Goal: Task Accomplishment & Management: Use online tool/utility

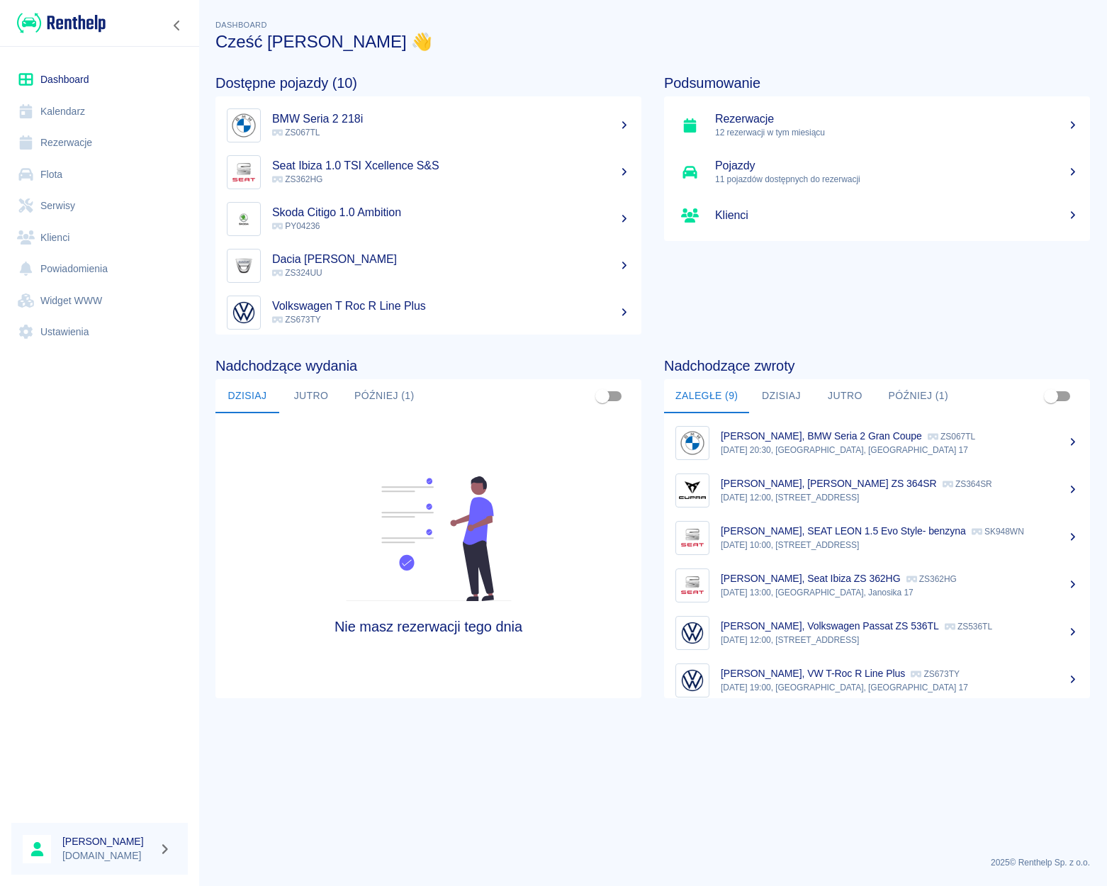
click at [77, 77] on link "Dashboard" at bounding box center [99, 80] width 176 height 32
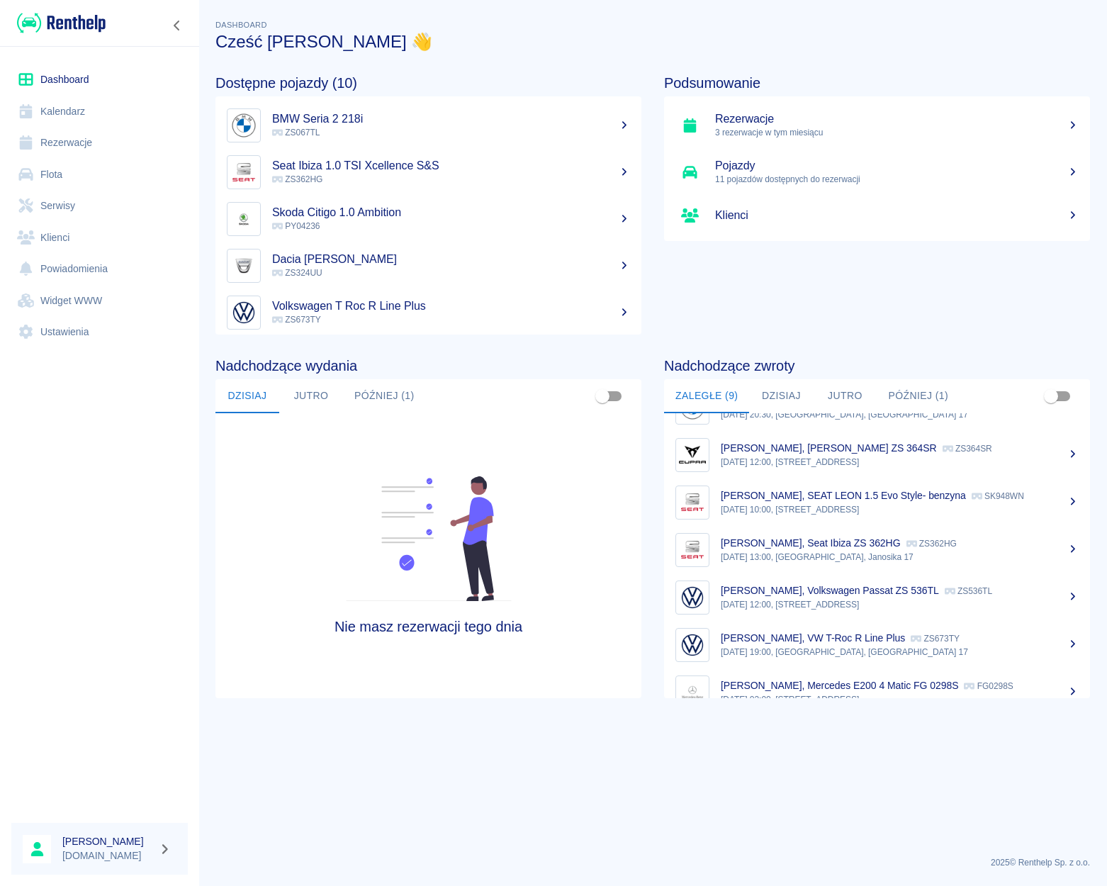
scroll to position [38, 0]
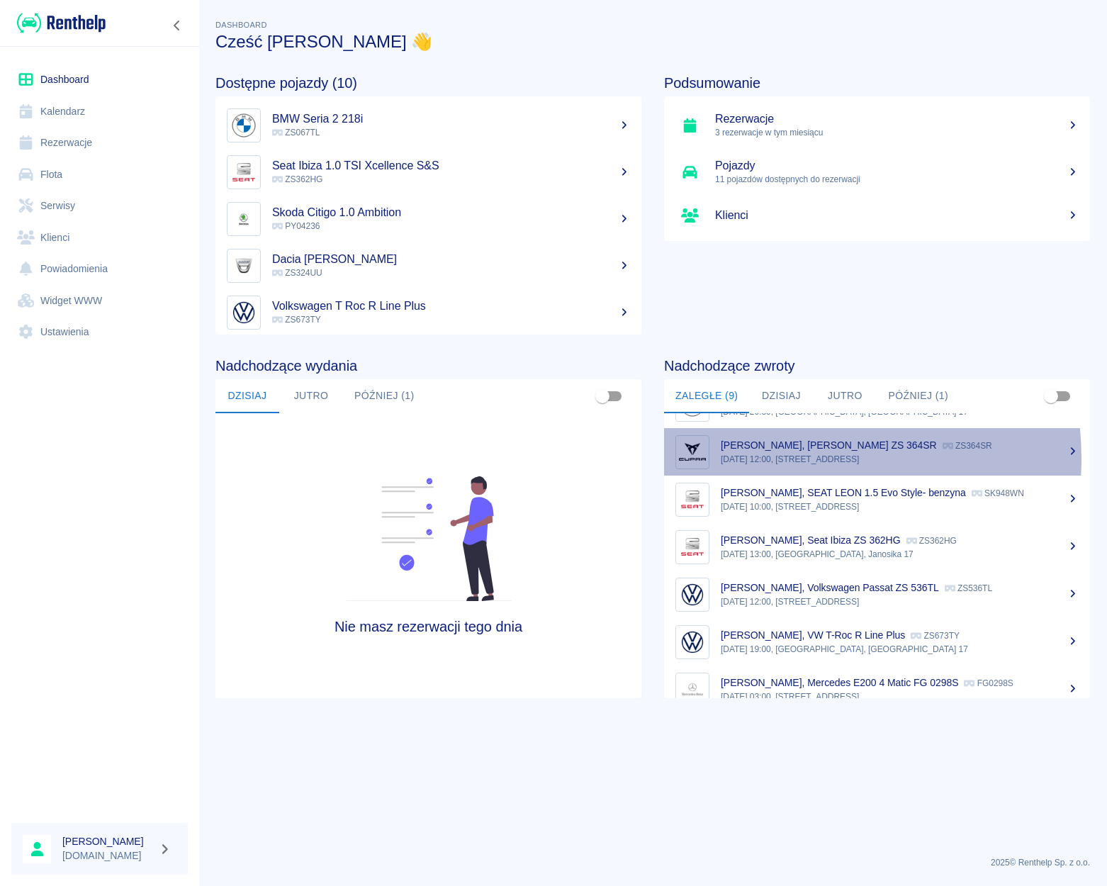
click at [773, 459] on p "[DATE] 12:00, [STREET_ADDRESS]" at bounding box center [900, 459] width 358 height 13
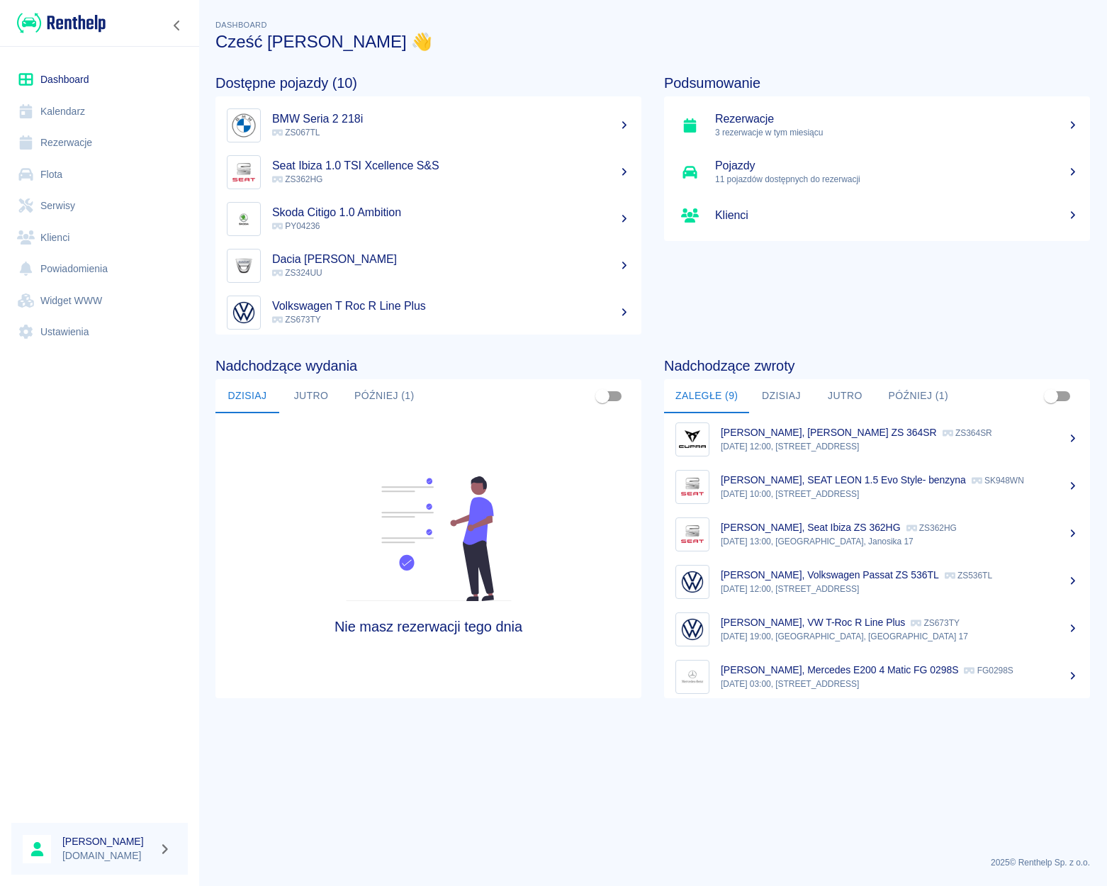
scroll to position [64, 0]
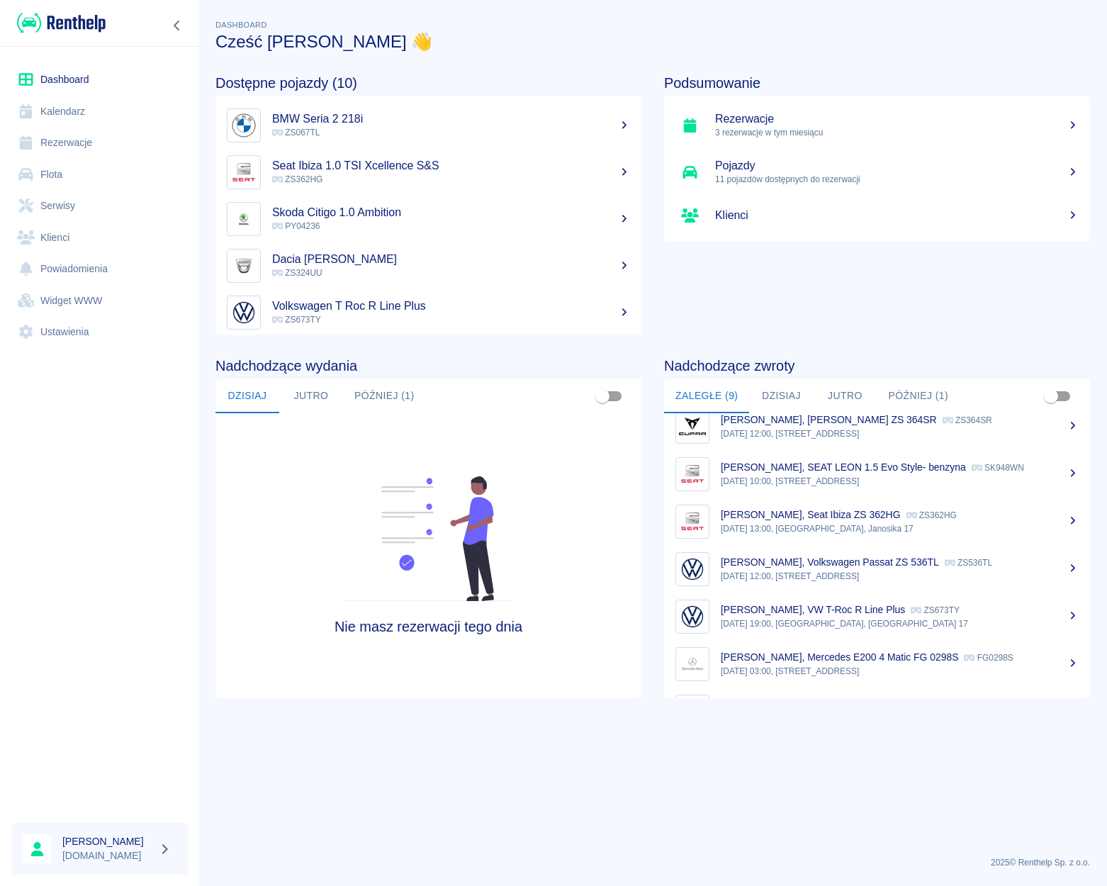
click at [818, 520] on div "Andreas Brümmel, Seat Ibiza ZS 362HG ZS362HG" at bounding box center [900, 515] width 358 height 15
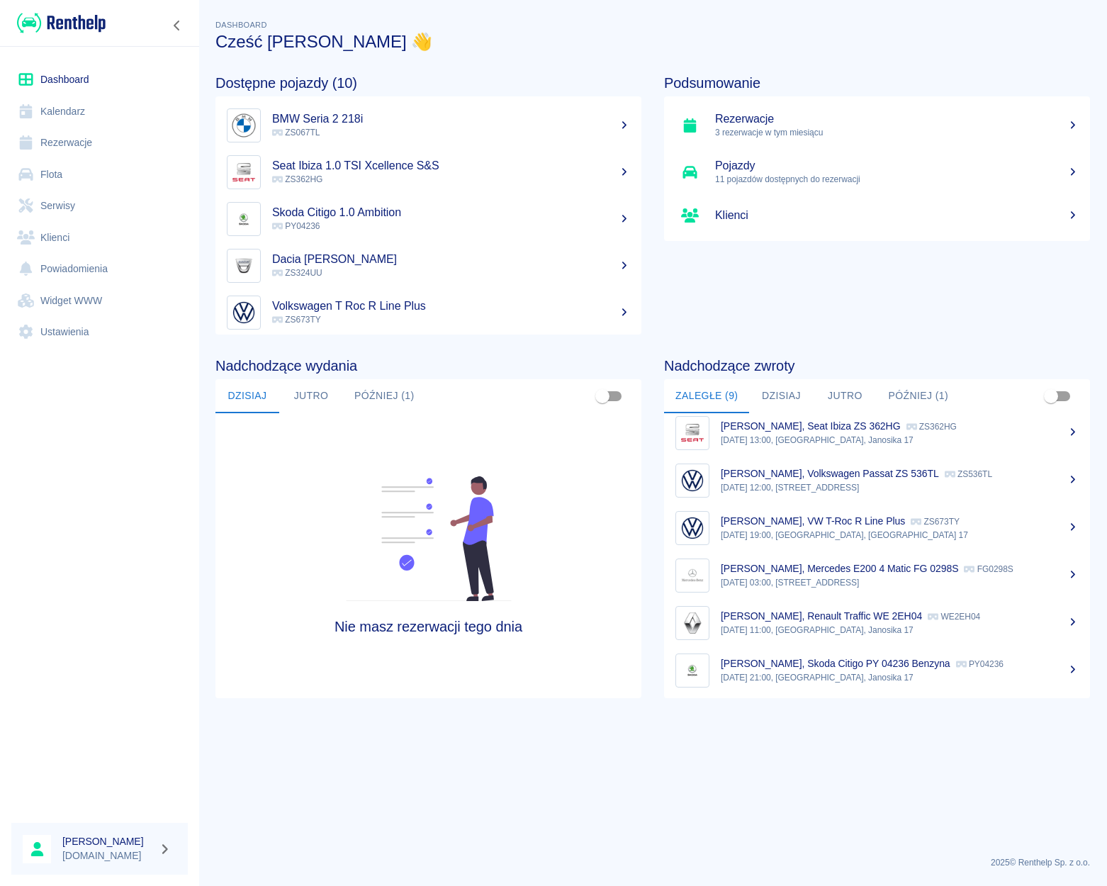
scroll to position [154, 0]
click at [868, 624] on p "[DATE] 11:00, [GEOGRAPHIC_DATA], Janosika 17" at bounding box center [900, 628] width 358 height 13
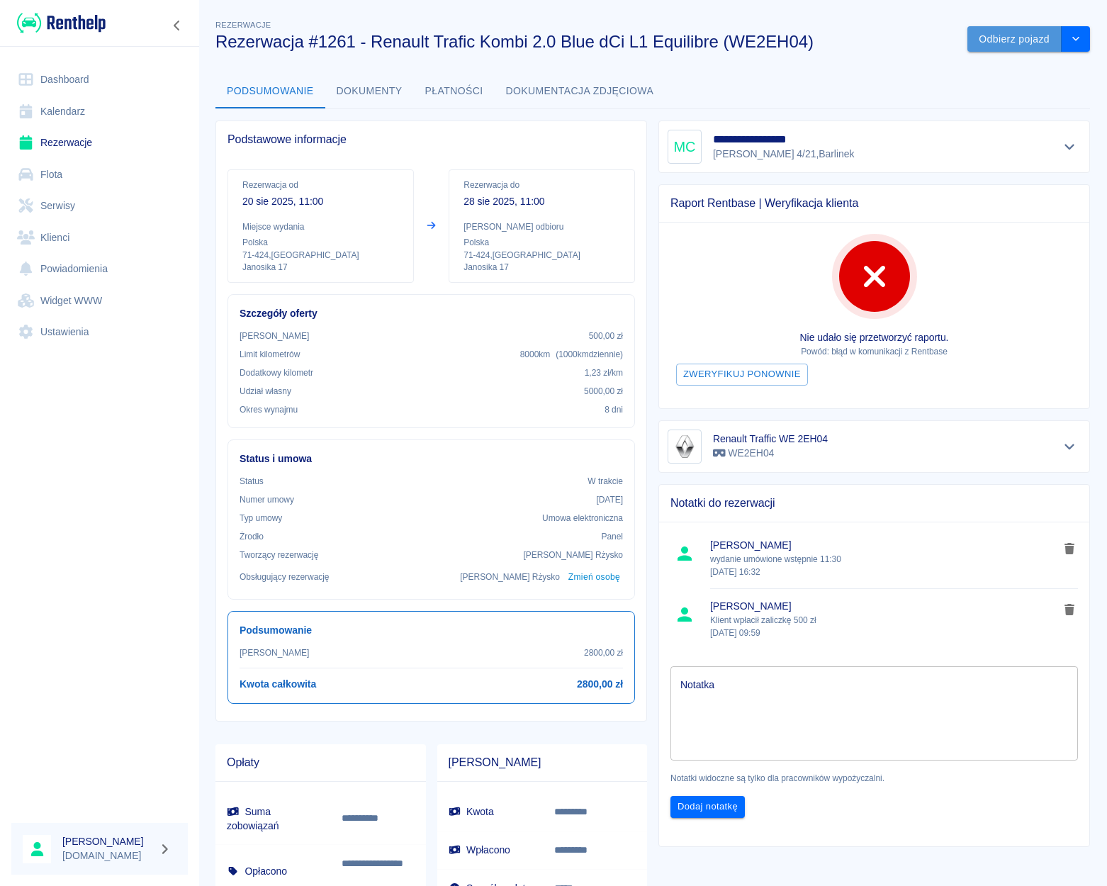
click at [990, 38] on button "Odbierz pojazd" at bounding box center [1015, 39] width 94 height 26
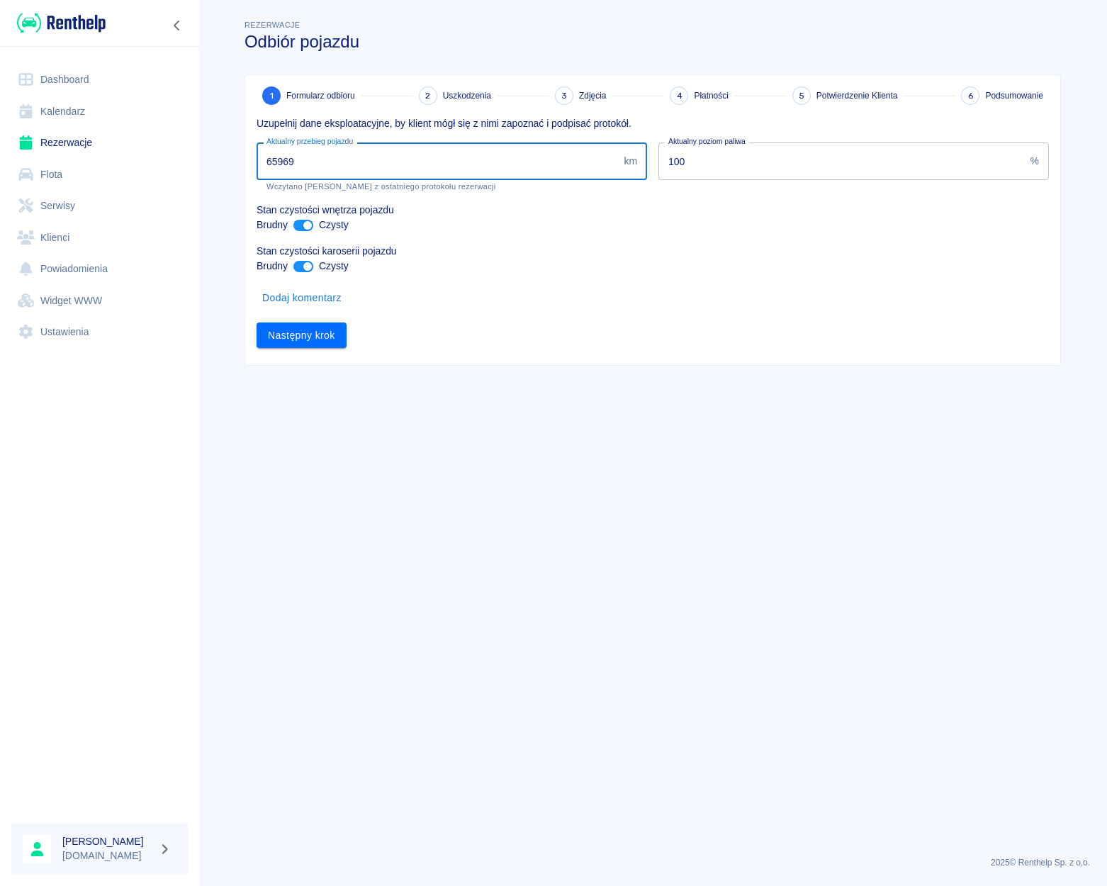
click at [274, 162] on input "65969" at bounding box center [437, 161] width 361 height 38
type input "69969"
click at [214, 171] on main "Rezerwacje Odbiór pojazdu 1 Formularz odbioru 2 Uszkodzenia 3 Zdjęcia 4 Płatnoś…" at bounding box center [652, 431] width 909 height 828
click at [268, 342] on button "Następny krok" at bounding box center [302, 336] width 90 height 26
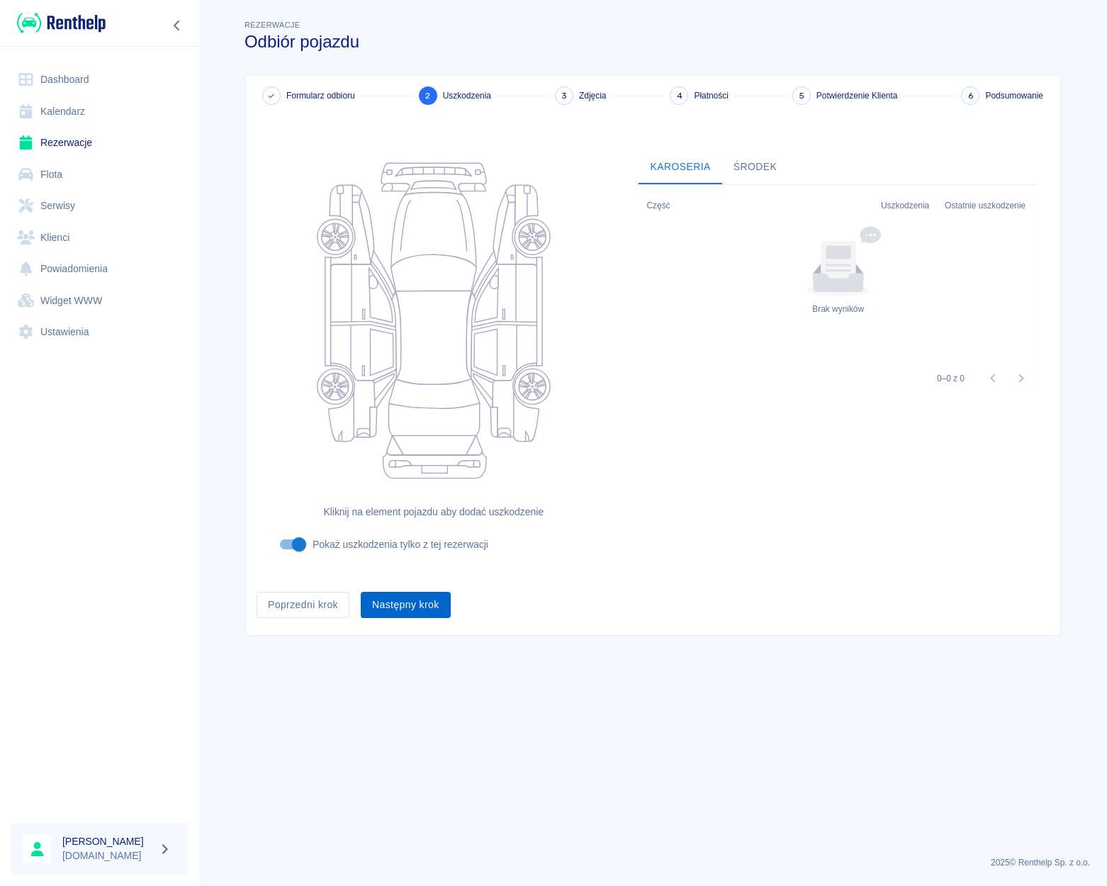
click at [405, 604] on button "Następny krok" at bounding box center [406, 605] width 90 height 26
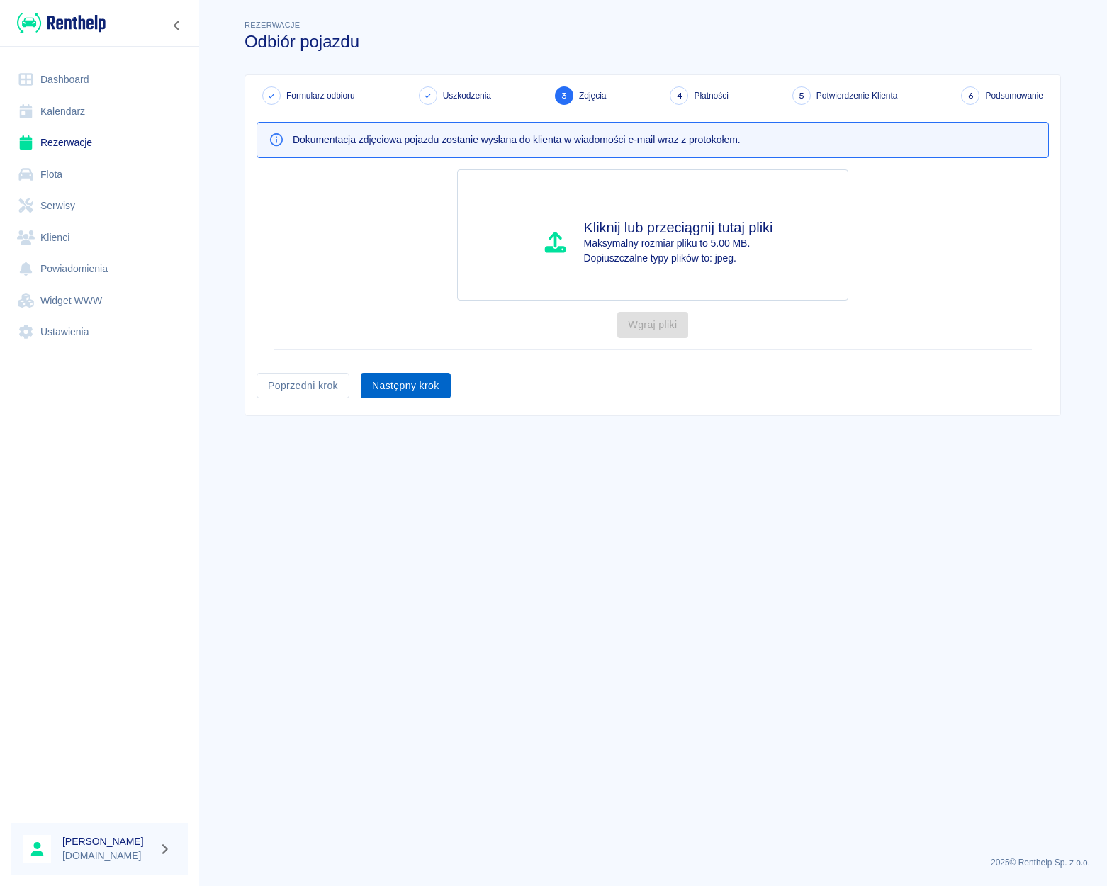
click at [408, 395] on button "Następny krok" at bounding box center [406, 386] width 90 height 26
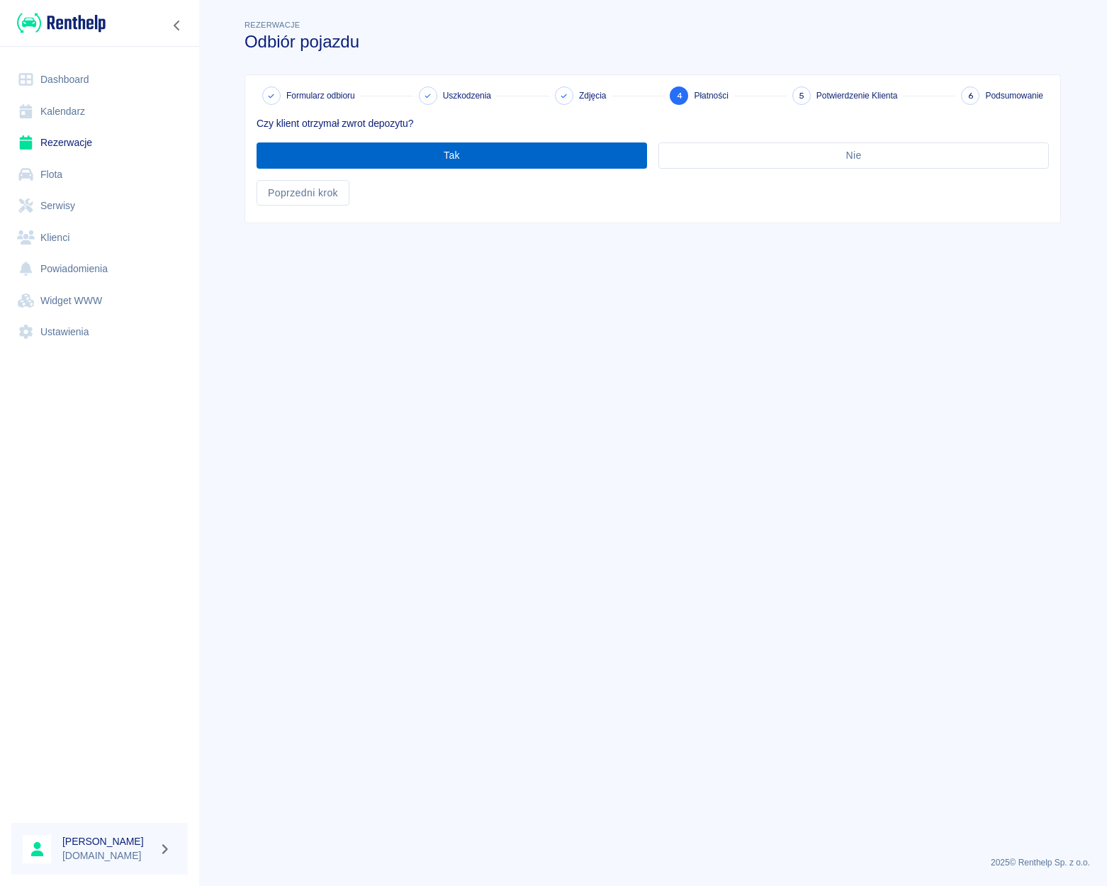
click at [398, 154] on button "Tak" at bounding box center [452, 155] width 391 height 26
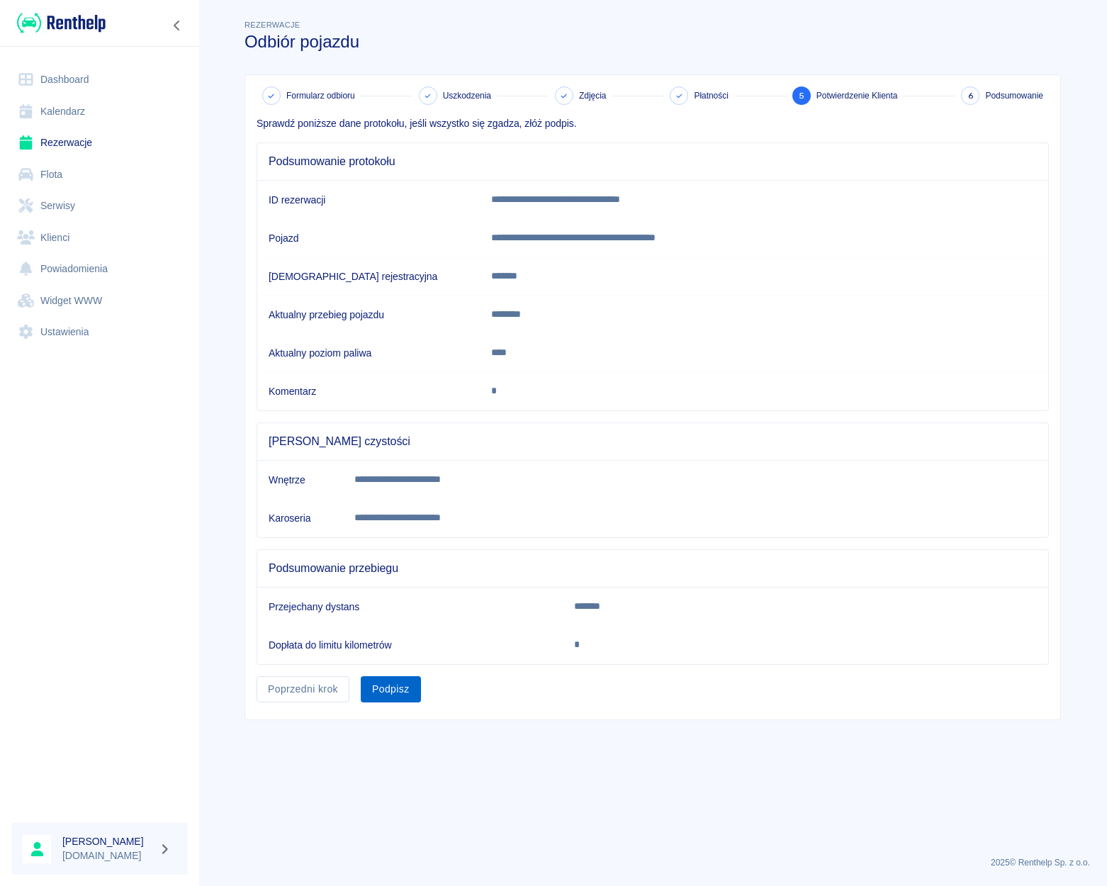
click at [389, 691] on button "Podpisz" at bounding box center [391, 689] width 60 height 26
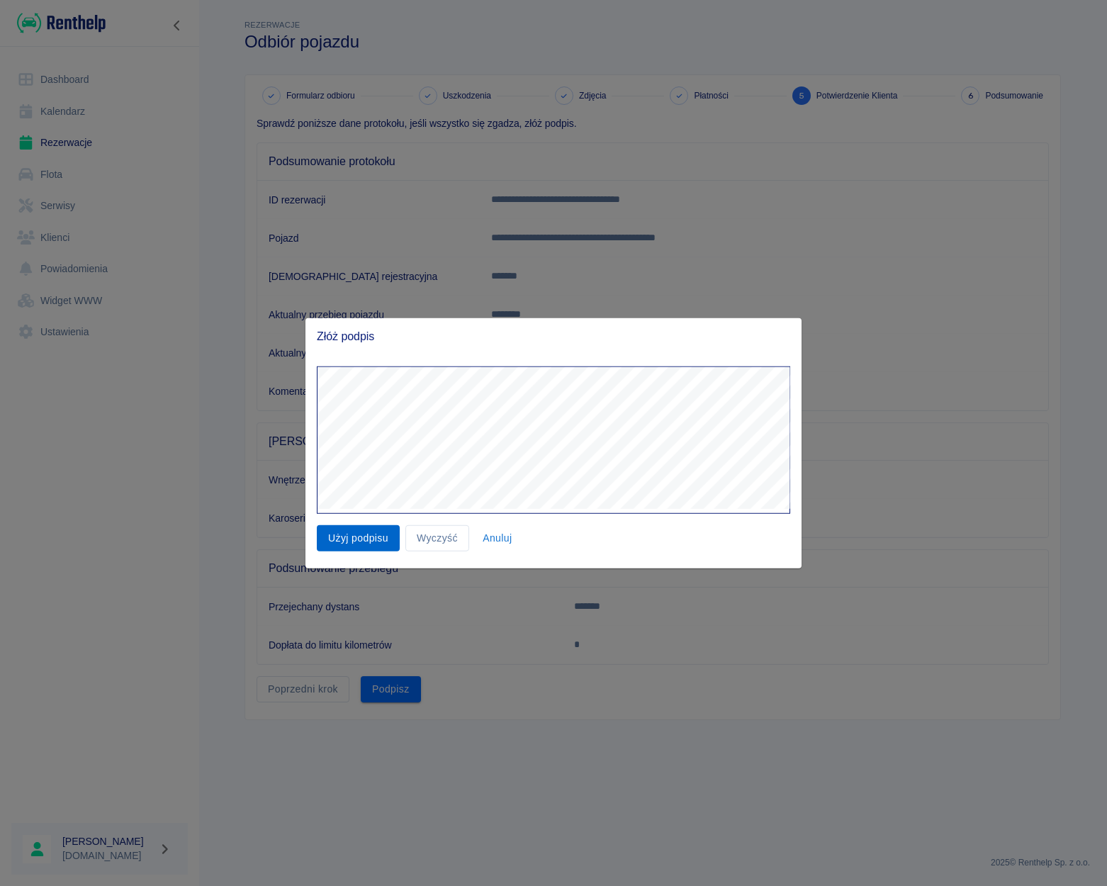
click at [384, 534] on button "Użyj podpisu" at bounding box center [358, 538] width 83 height 26
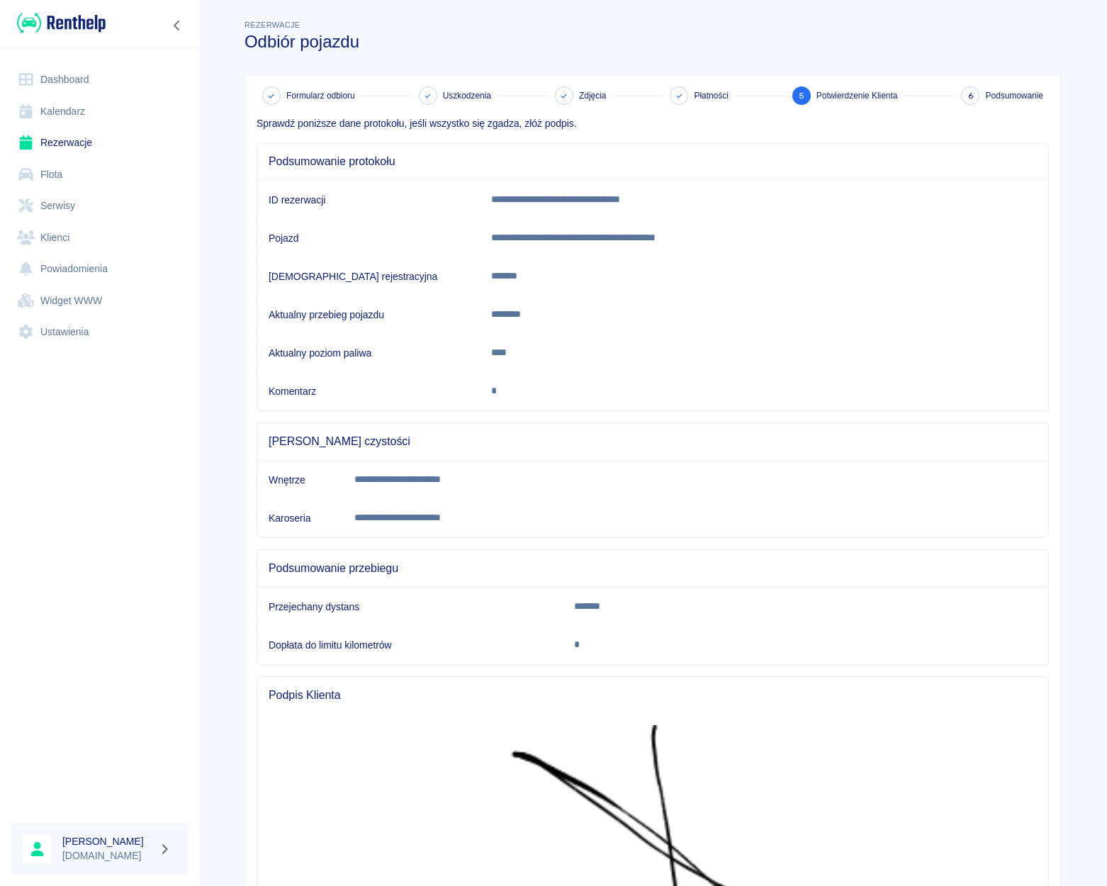
scroll to position [252, 0]
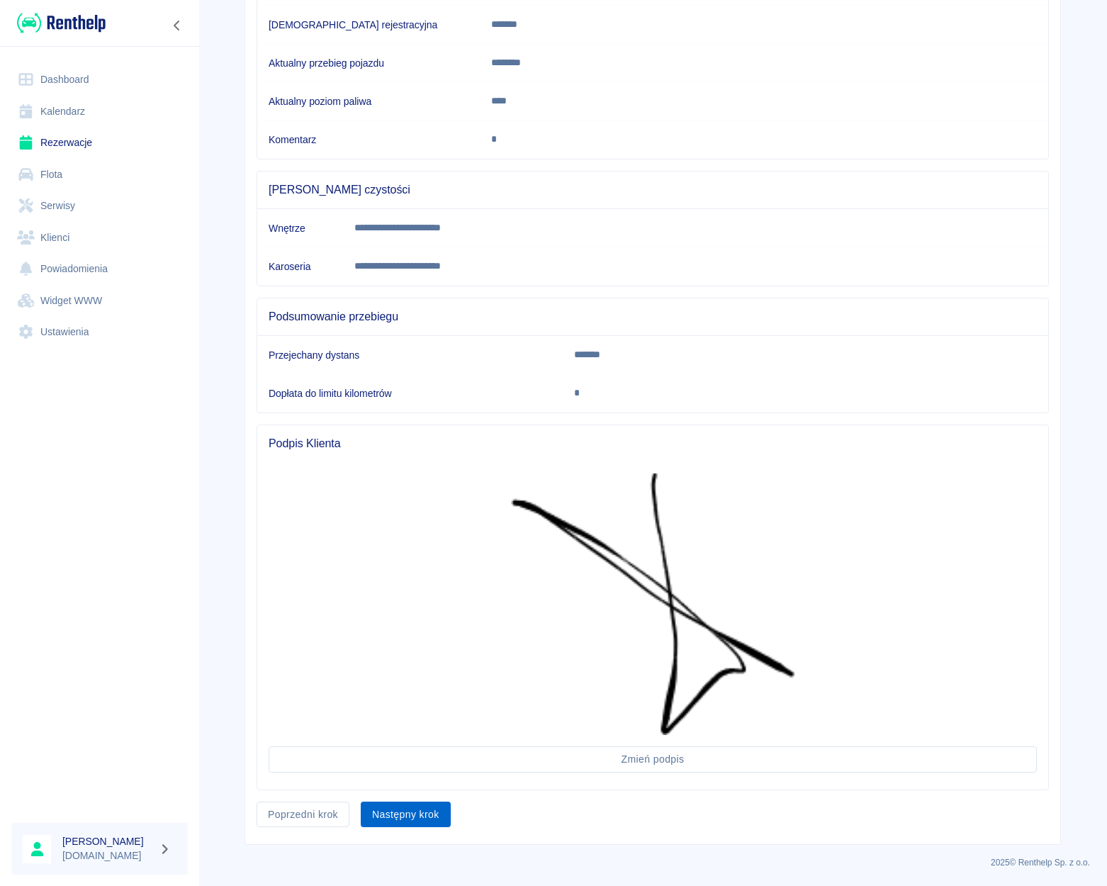
click at [405, 802] on button "Następny krok" at bounding box center [406, 815] width 90 height 26
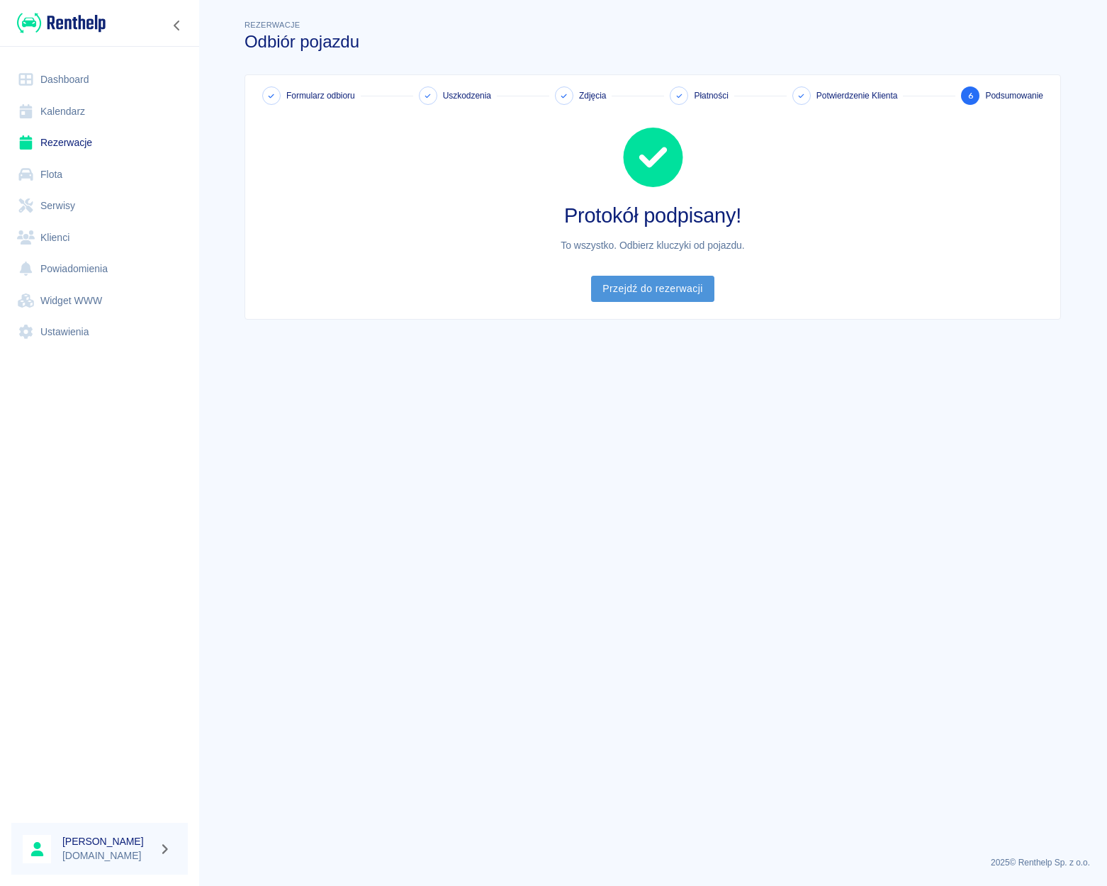
click at [653, 293] on link "Przejdź do rezerwacji" at bounding box center [652, 289] width 123 height 26
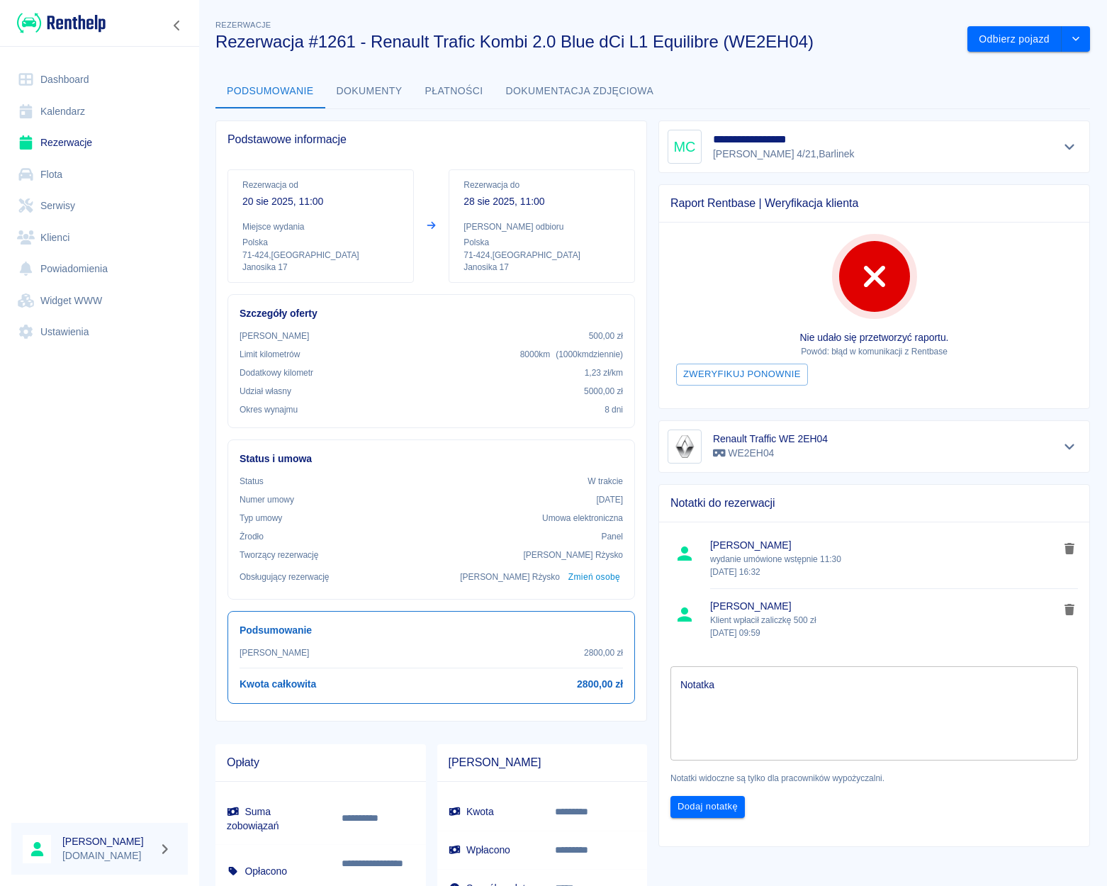
click at [77, 82] on link "Dashboard" at bounding box center [99, 80] width 176 height 32
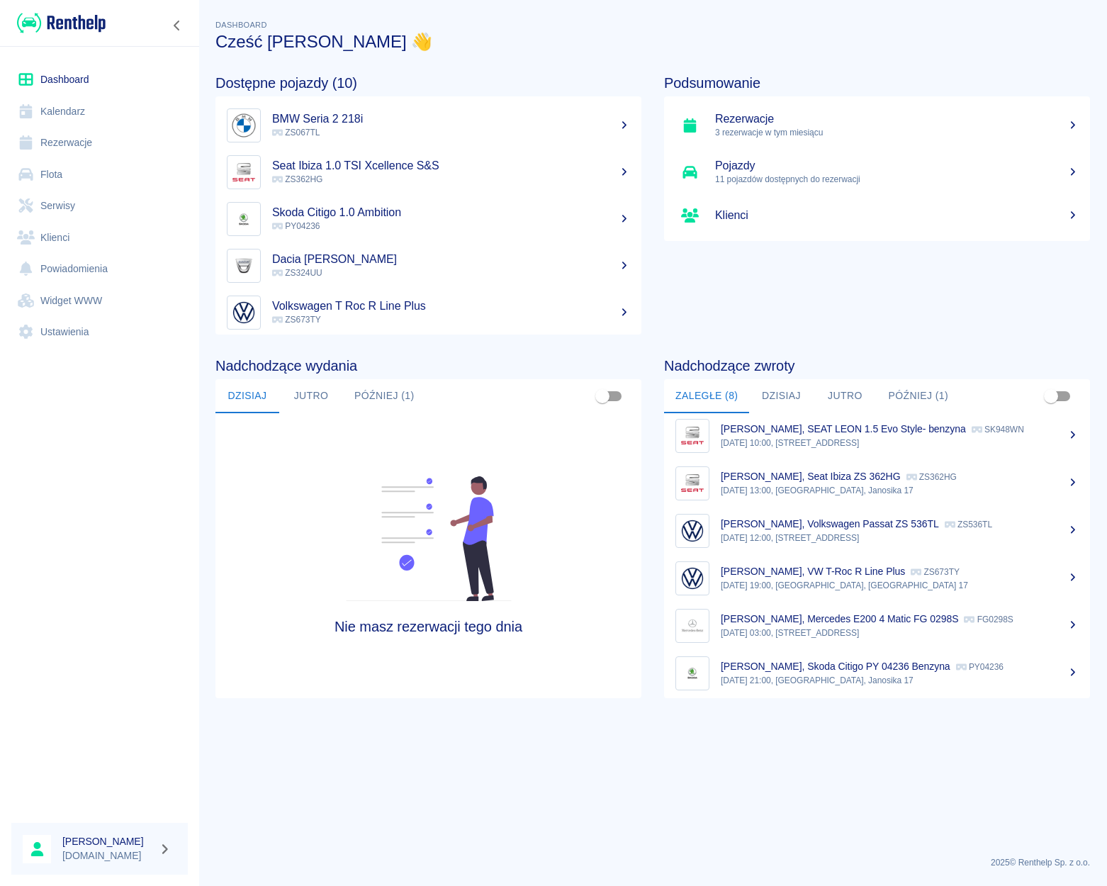
scroll to position [106, 0]
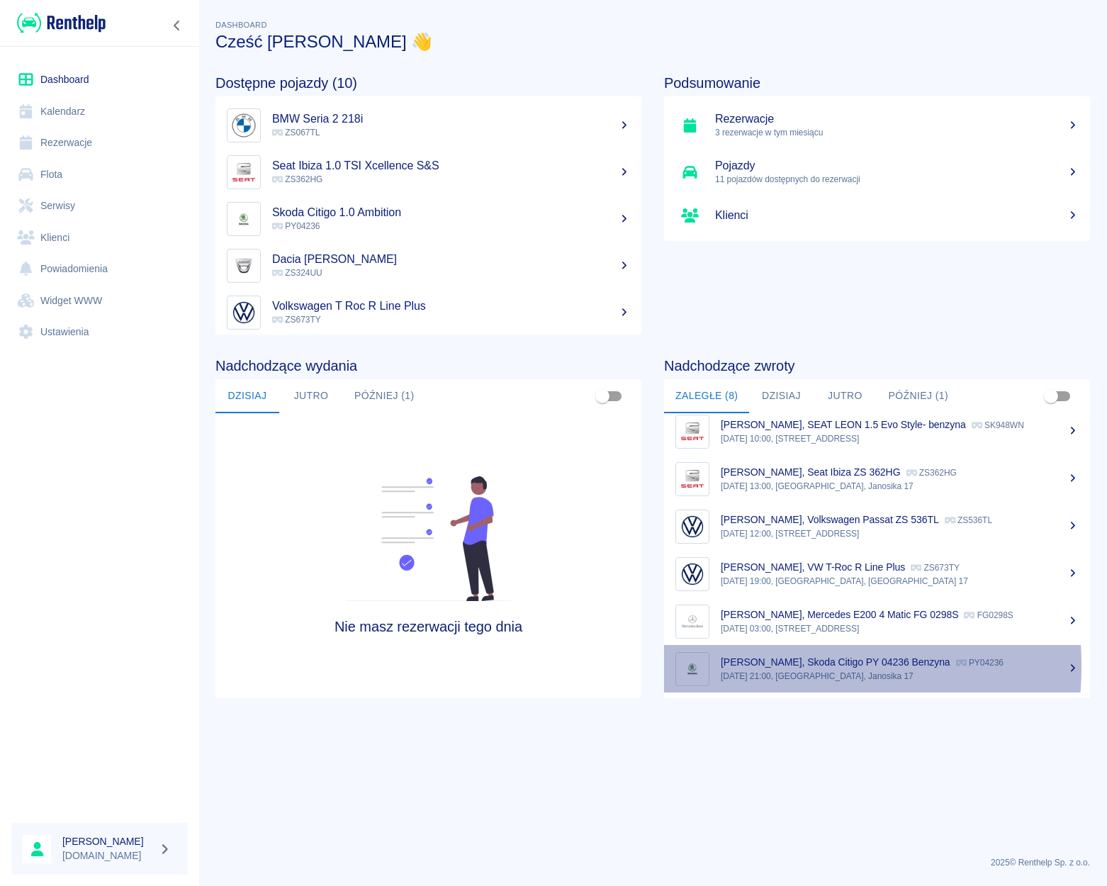
click at [744, 666] on p "[PERSON_NAME], Skoda Citigo PY 04236 Benzyna" at bounding box center [836, 661] width 230 height 11
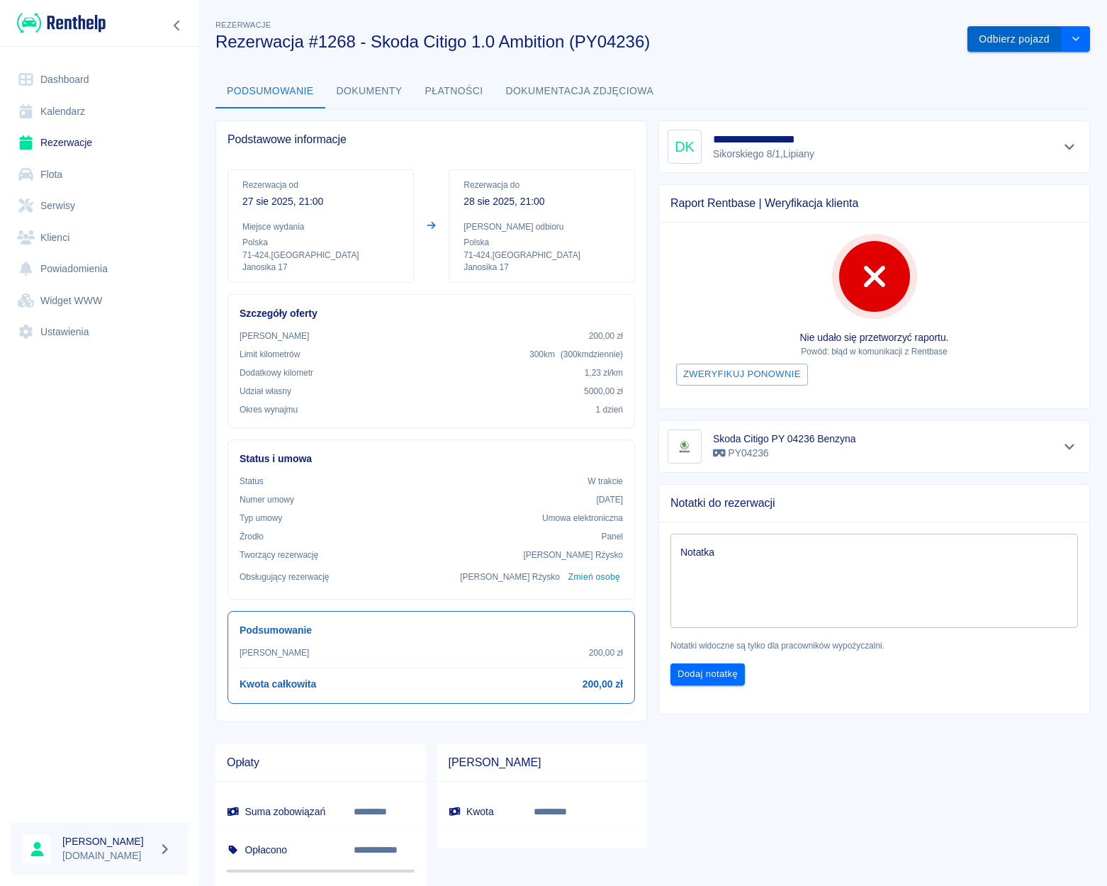
click at [1002, 50] on button "Odbierz pojazd" at bounding box center [1015, 39] width 94 height 26
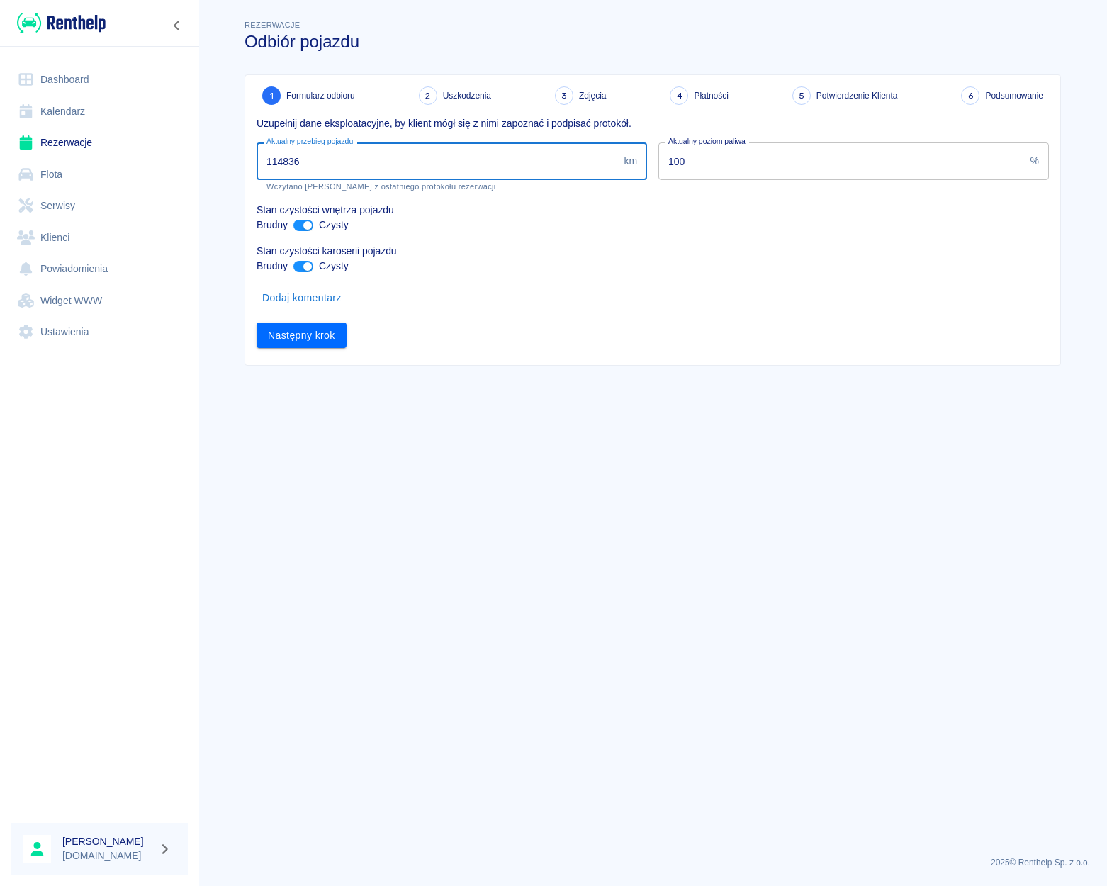
click at [284, 164] on input "114836" at bounding box center [437, 161] width 361 height 38
type input "114936"
click at [296, 344] on button "Następny krok" at bounding box center [302, 336] width 90 height 26
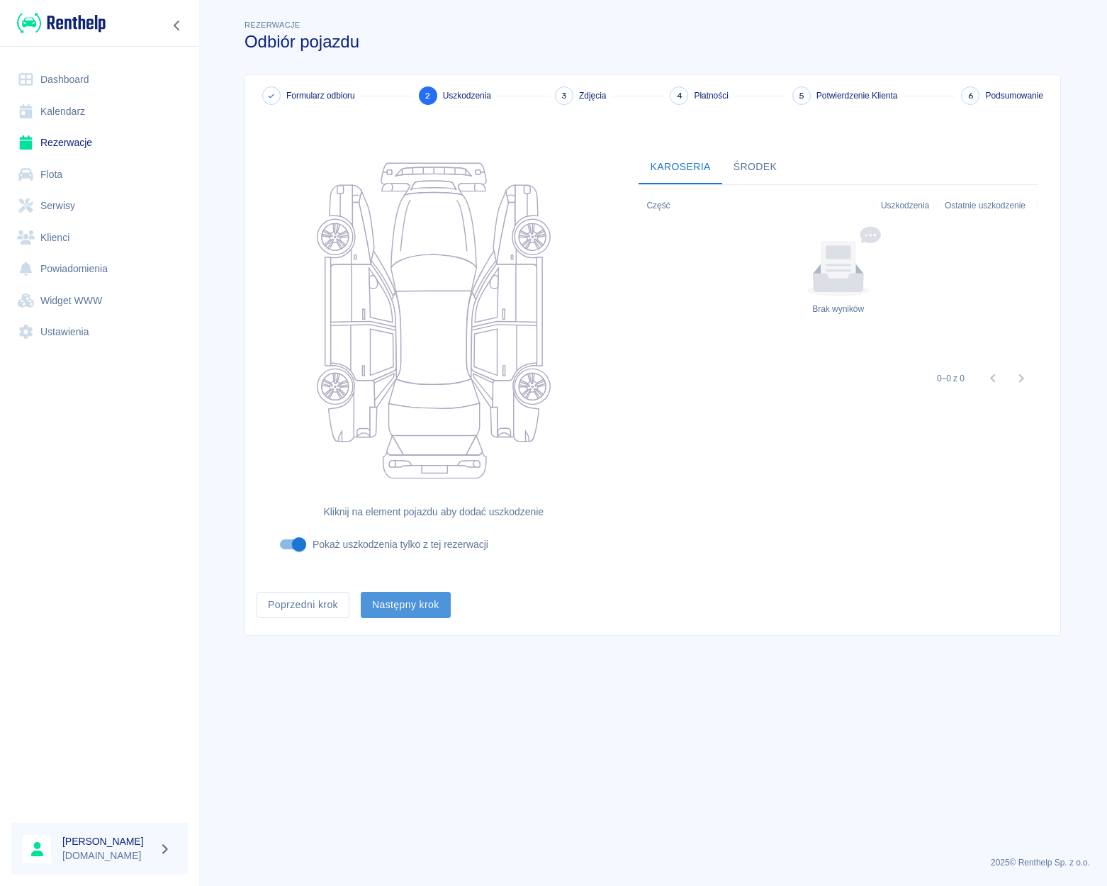
click at [410, 606] on button "Następny krok" at bounding box center [406, 605] width 90 height 26
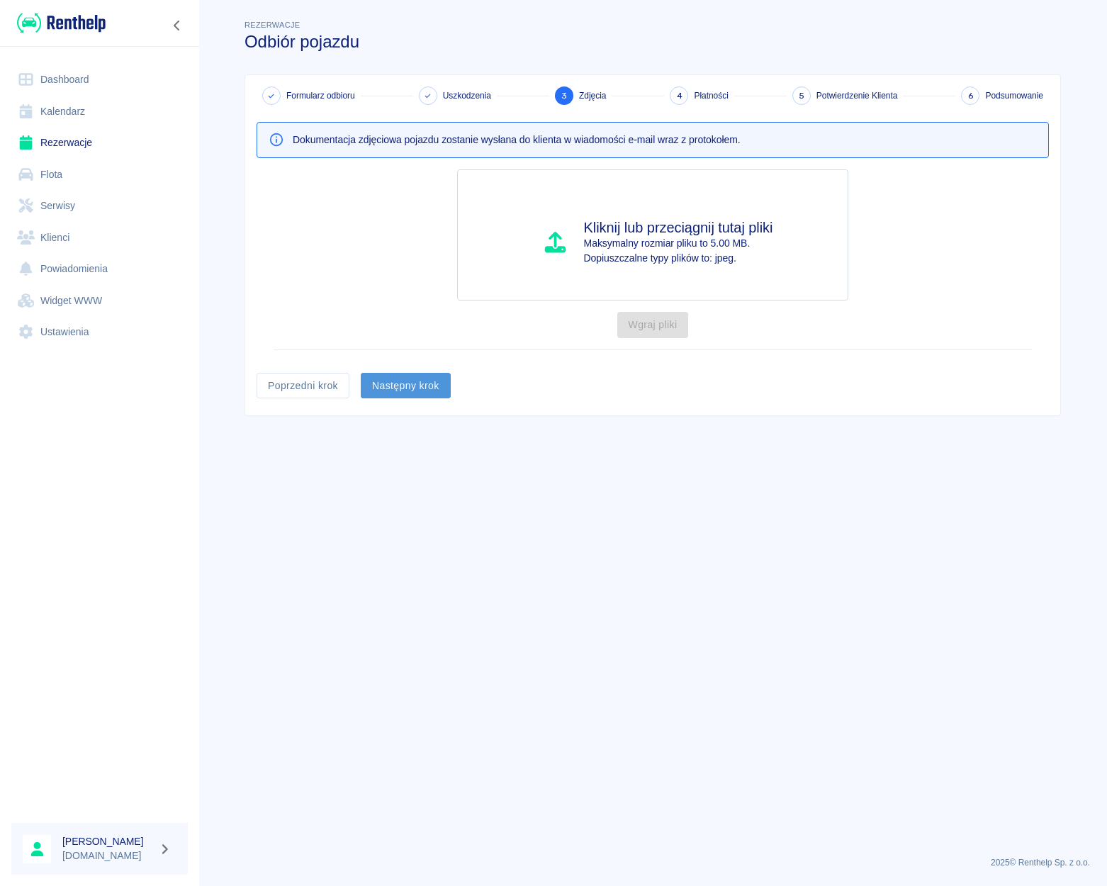
click at [420, 398] on button "Następny krok" at bounding box center [406, 386] width 90 height 26
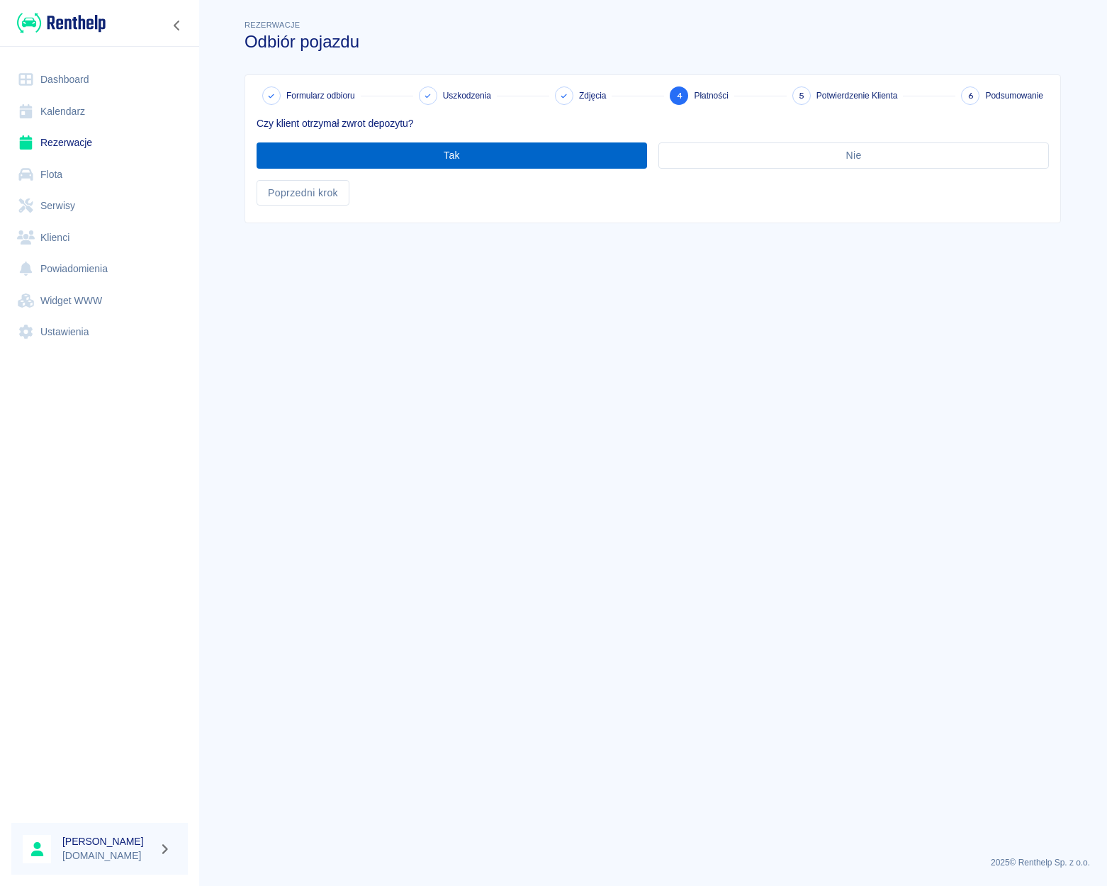
click at [466, 153] on button "Tak" at bounding box center [452, 155] width 391 height 26
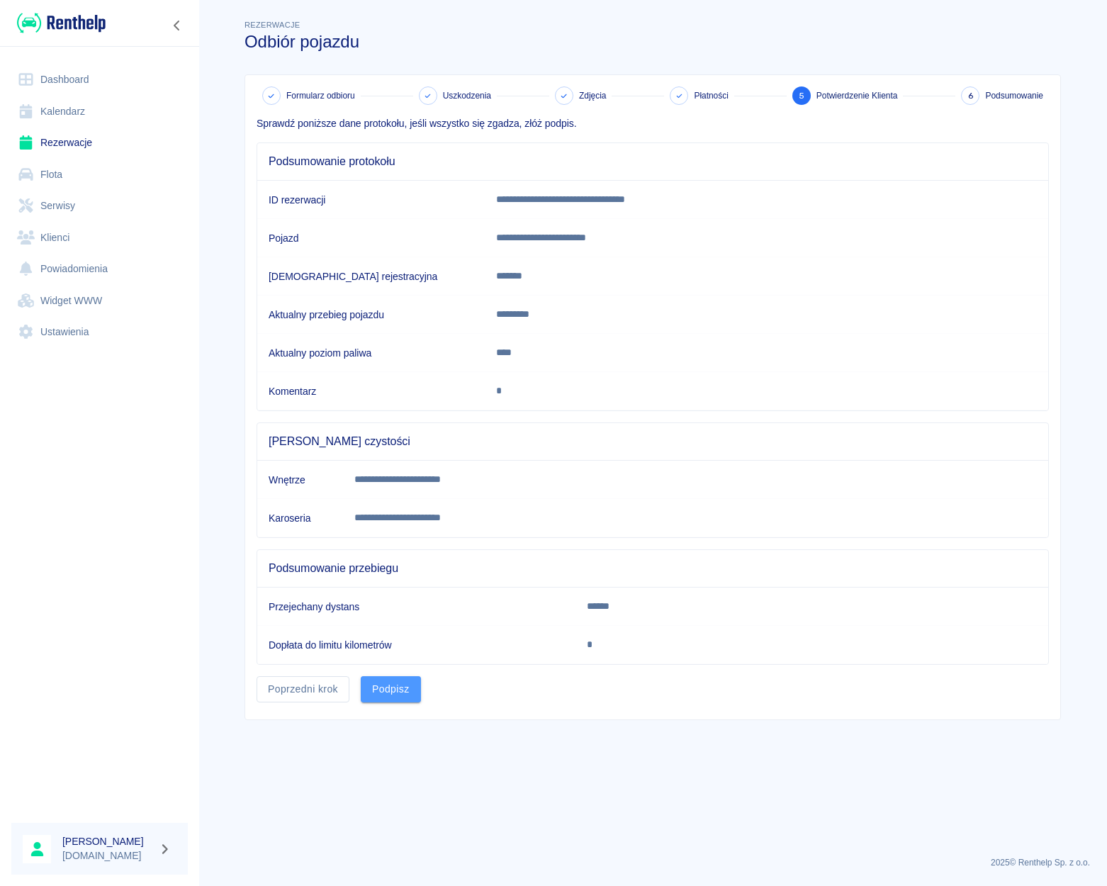
click at [391, 690] on button "Podpisz" at bounding box center [391, 689] width 60 height 26
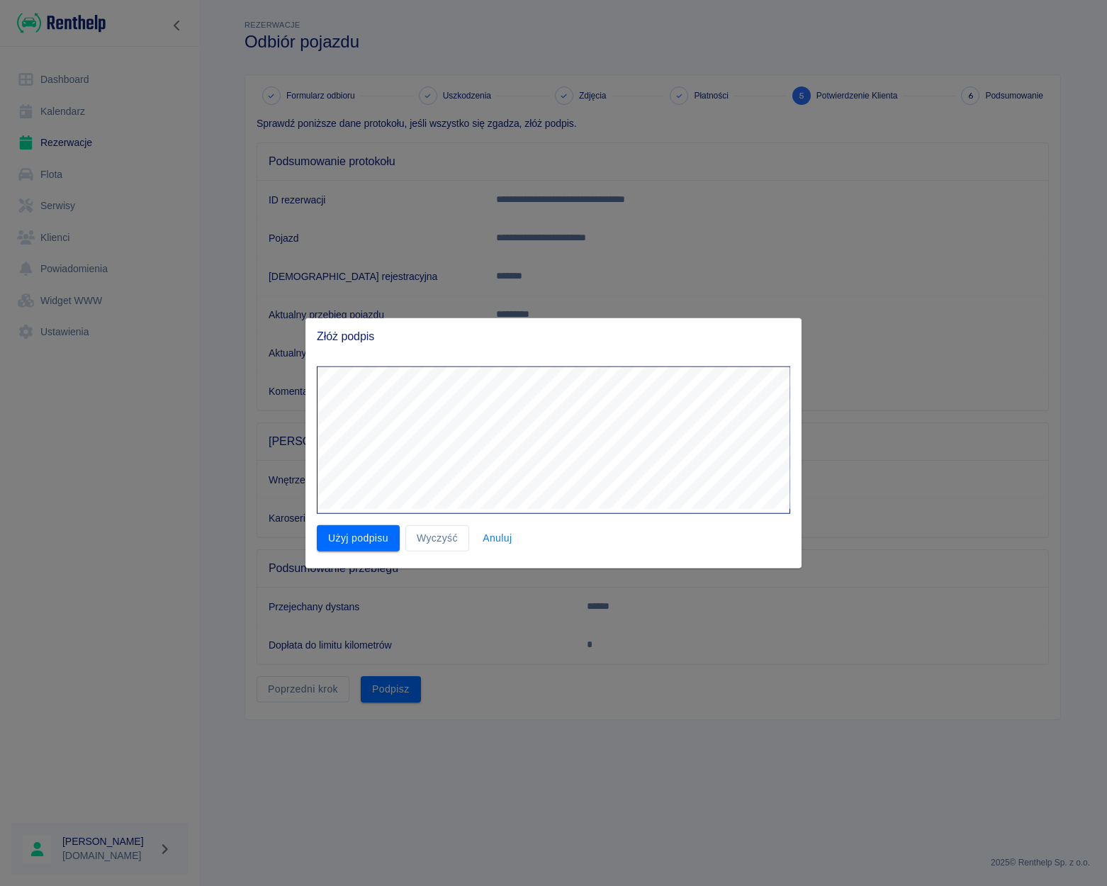
click at [559, 359] on div at bounding box center [548, 434] width 485 height 159
click at [373, 536] on button "Użyj podpisu" at bounding box center [358, 538] width 83 height 26
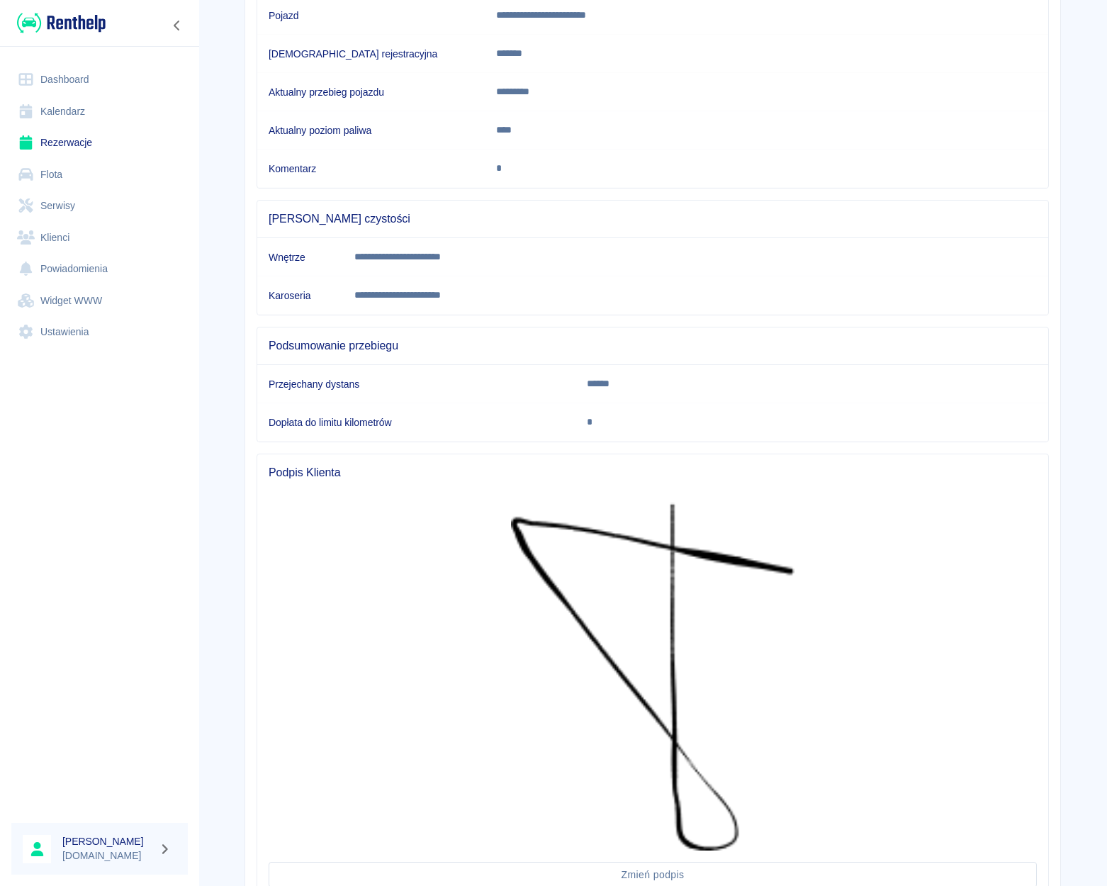
scroll to position [338, 0]
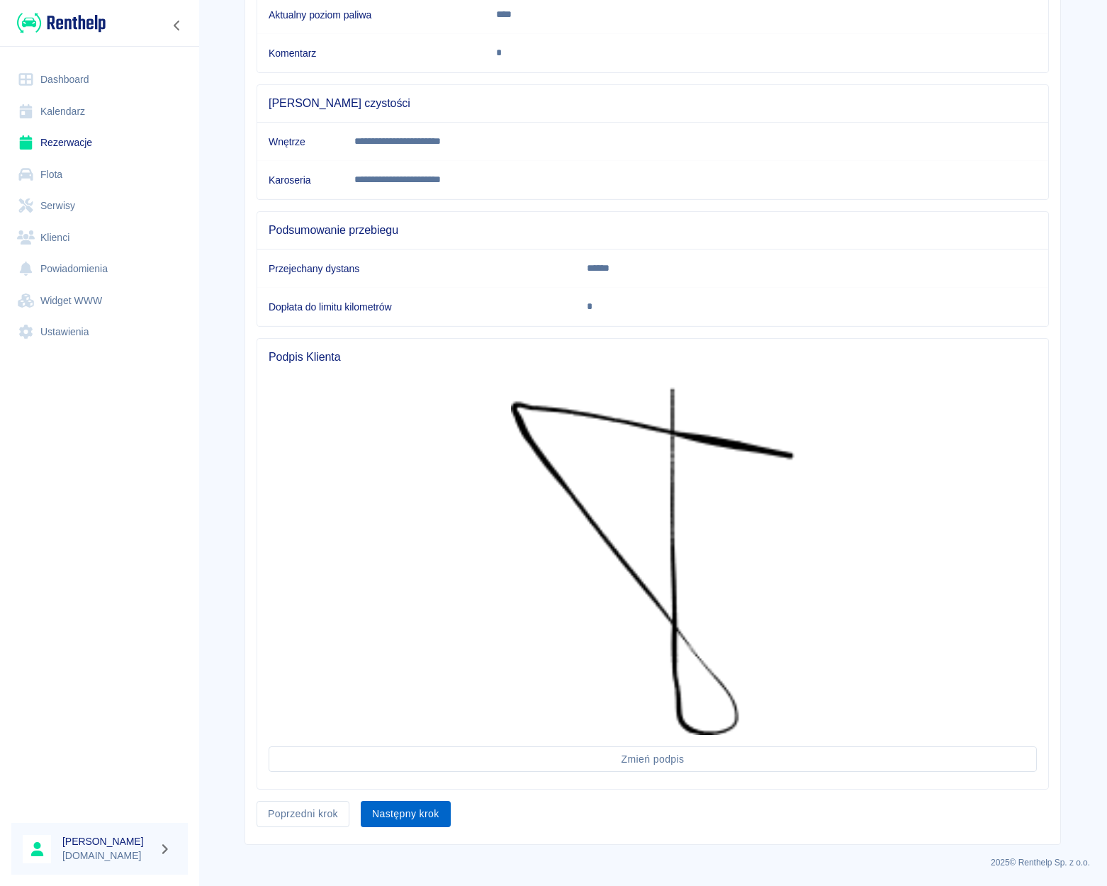
click at [438, 807] on button "Następny krok" at bounding box center [406, 814] width 90 height 26
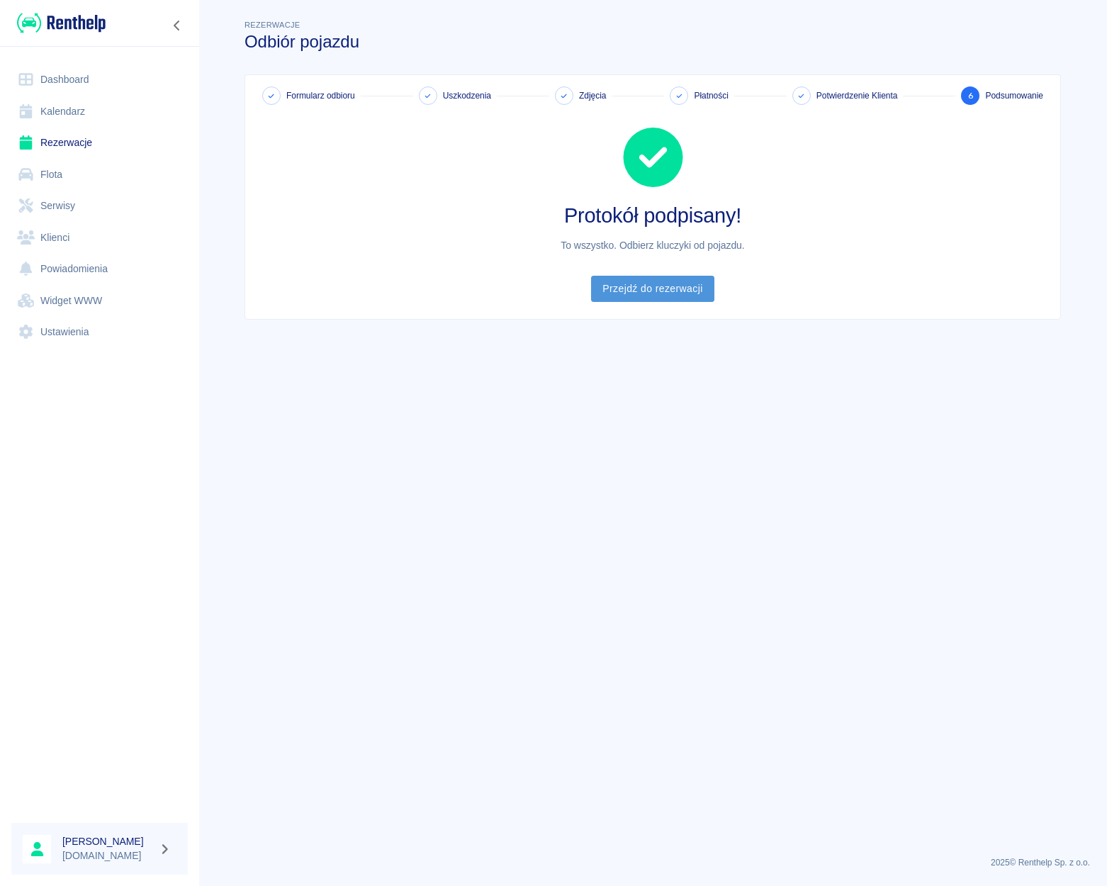
click at [651, 298] on link "Przejdź do rezerwacji" at bounding box center [652, 289] width 123 height 26
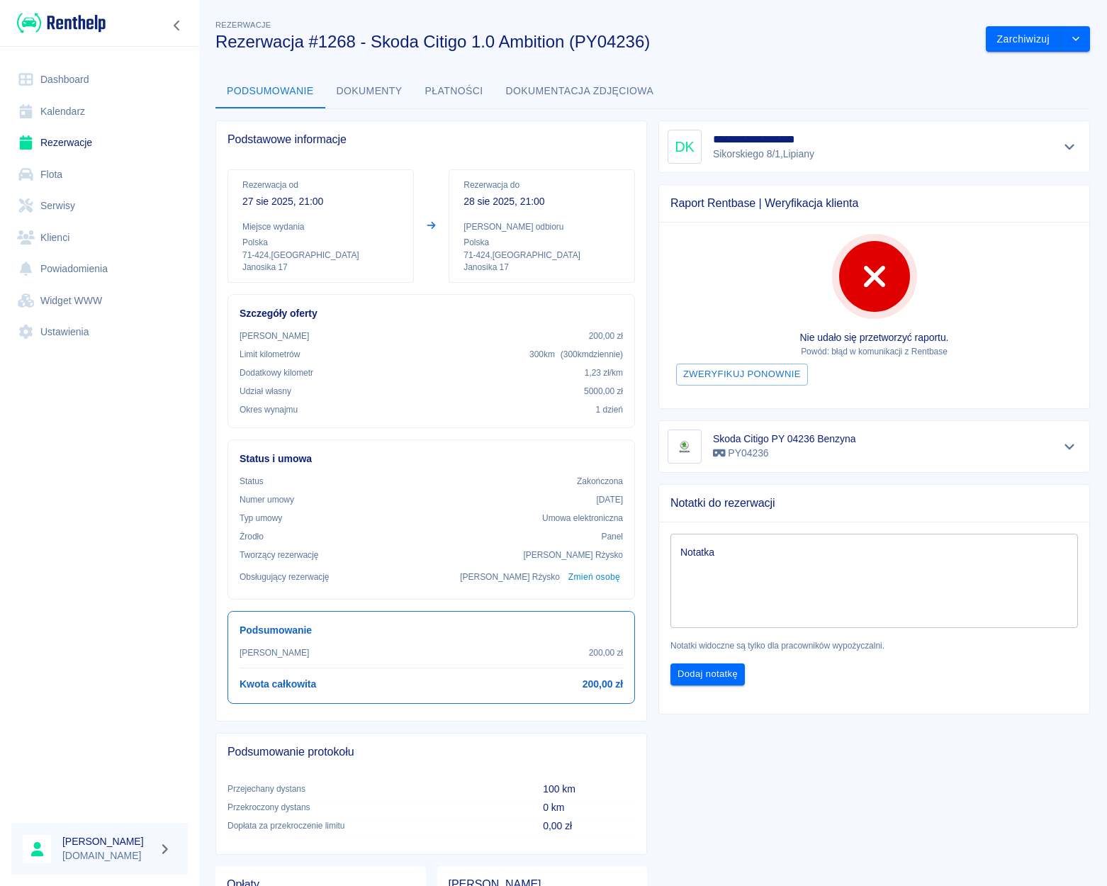
click at [82, 74] on link "Dashboard" at bounding box center [99, 80] width 176 height 32
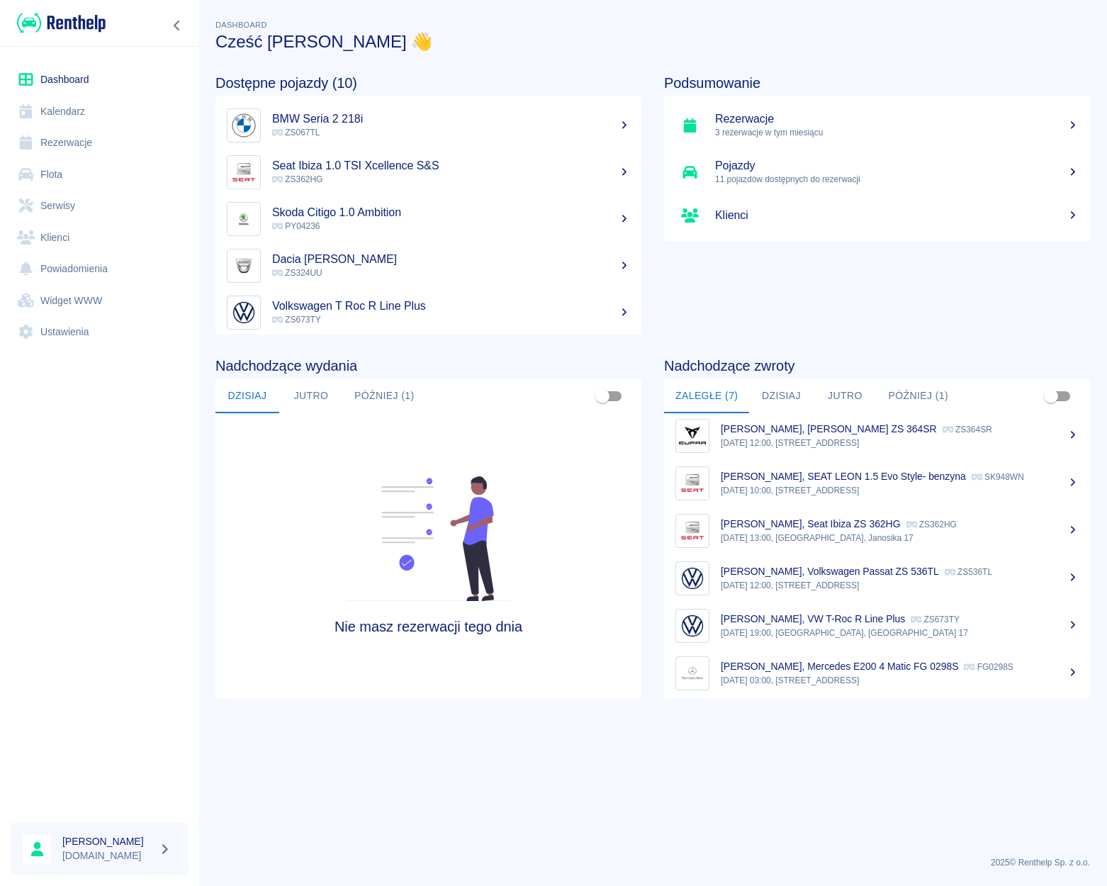
scroll to position [59, 0]
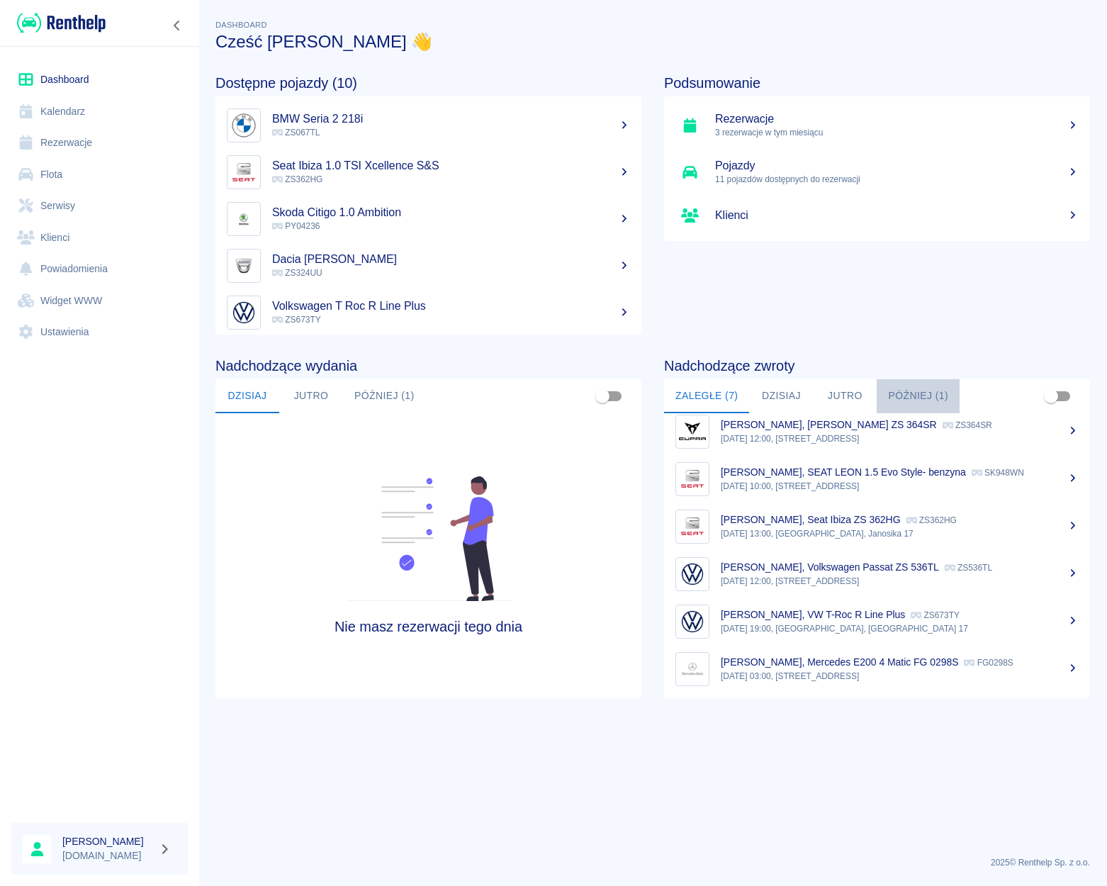
click at [904, 393] on button "Później (1)" at bounding box center [918, 396] width 83 height 34
